Goal: Find specific page/section: Find specific page/section

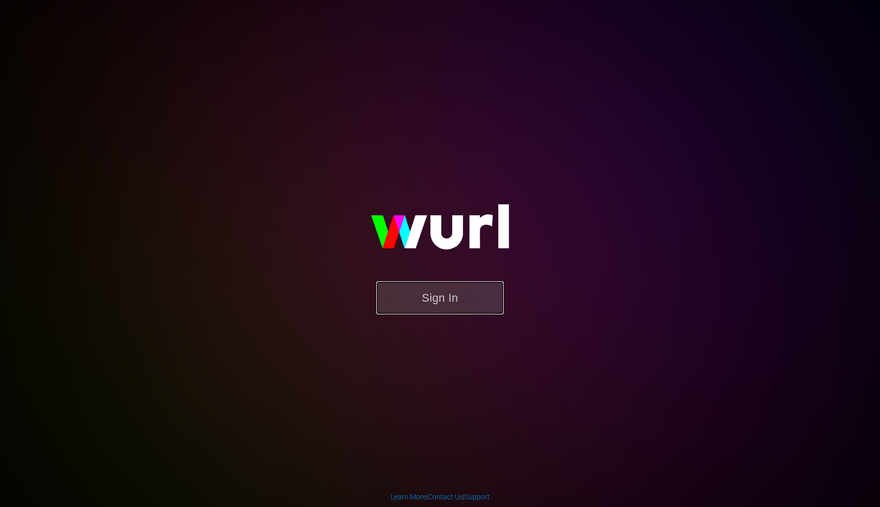
click at [468, 299] on button "Sign In" at bounding box center [439, 297] width 127 height 33
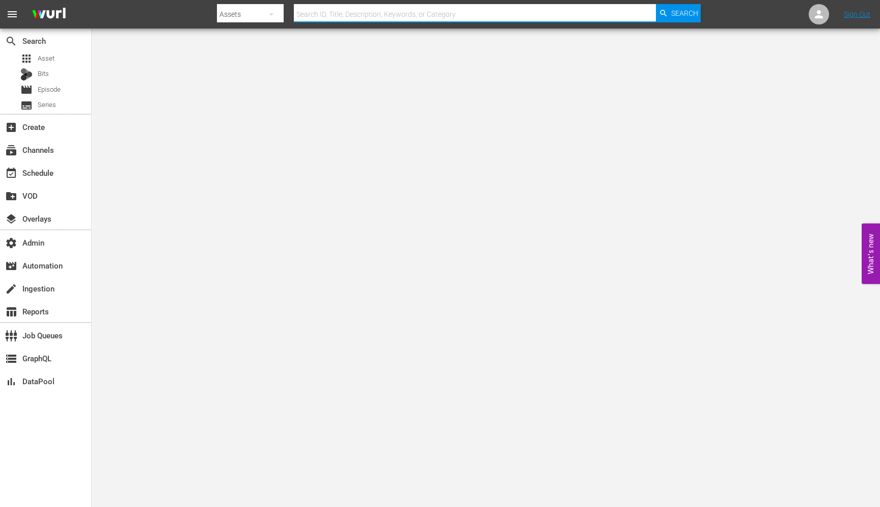
click at [321, 11] on input "text" at bounding box center [475, 14] width 362 height 24
paste input "193695954"
type input "193695954"
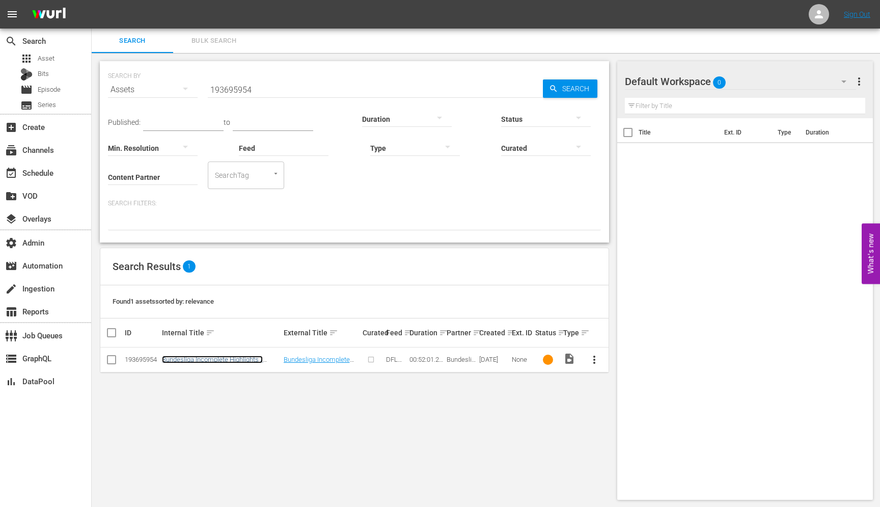
click at [176, 359] on link "Bundesliga Incomplete Highlights / Highlightshow I 4. Matchday [DATE]-[DATE] | …" at bounding box center [213, 366] width 103 height 23
